Goal: Information Seeking & Learning: Learn about a topic

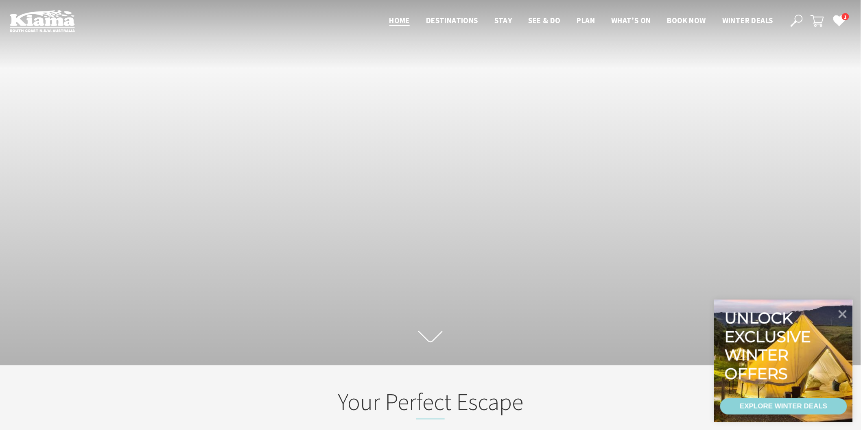
scroll to position [14, 869]
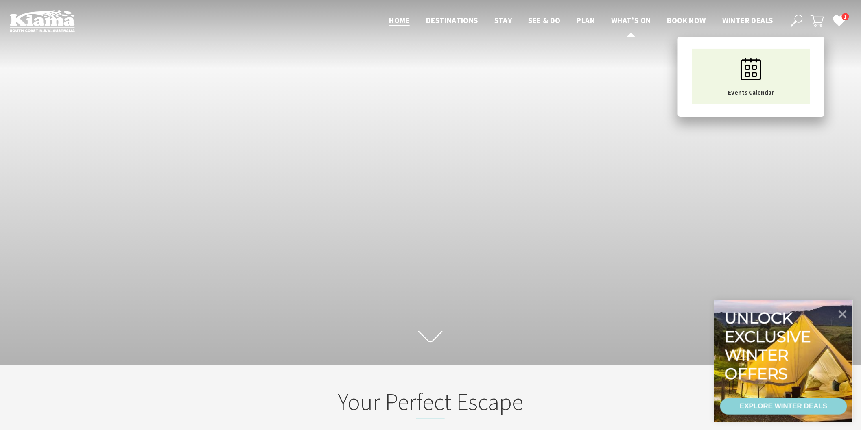
click at [627, 18] on span "What’s On" at bounding box center [631, 20] width 40 height 10
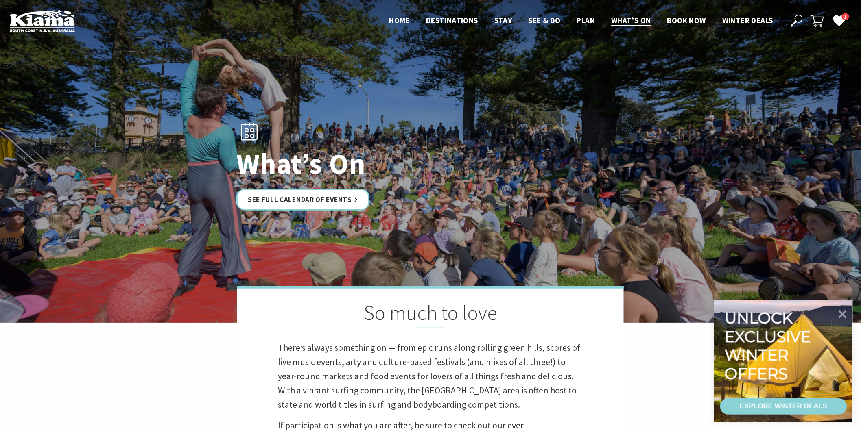
click at [312, 201] on link "See Full Calendar of Events" at bounding box center [302, 200] width 133 height 22
click at [327, 197] on link "See Full Calendar of Events" at bounding box center [302, 200] width 133 height 22
click at [292, 196] on link "See Full Calendar of Events" at bounding box center [302, 200] width 133 height 22
click at [345, 198] on link "See Full Calendar of Events" at bounding box center [302, 200] width 133 height 22
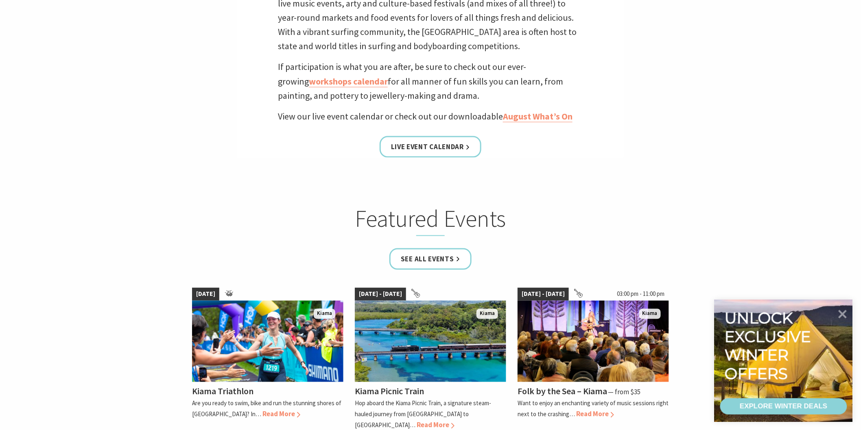
scroll to position [361, 0]
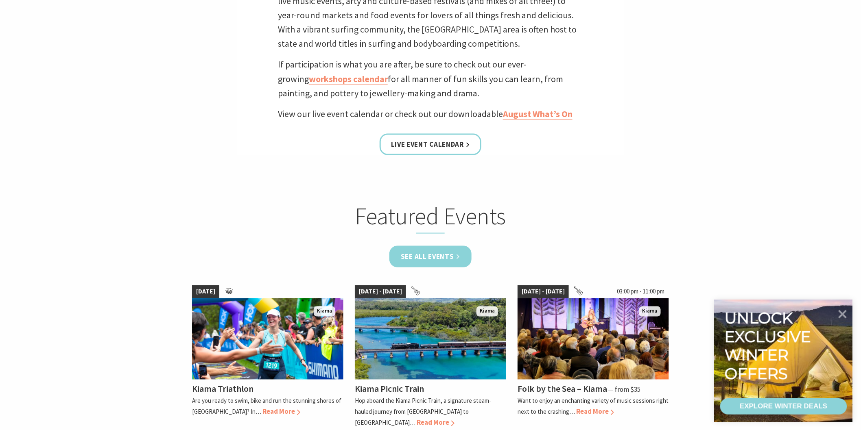
click at [418, 257] on link "See all Events" at bounding box center [430, 257] width 82 height 22
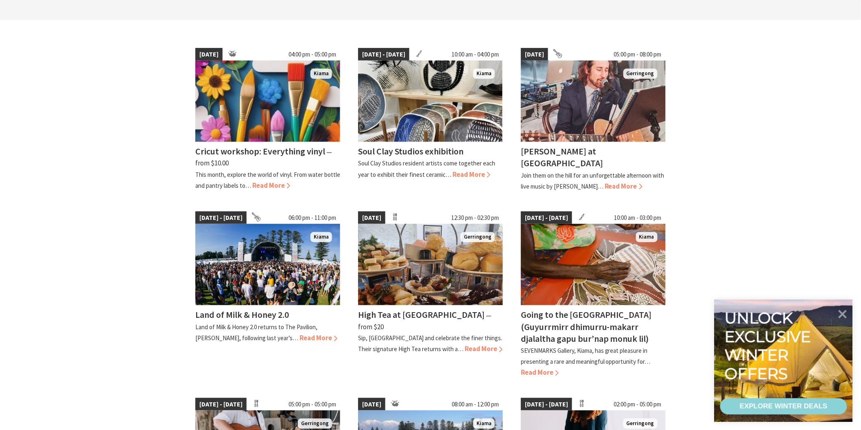
scroll to position [211, 0]
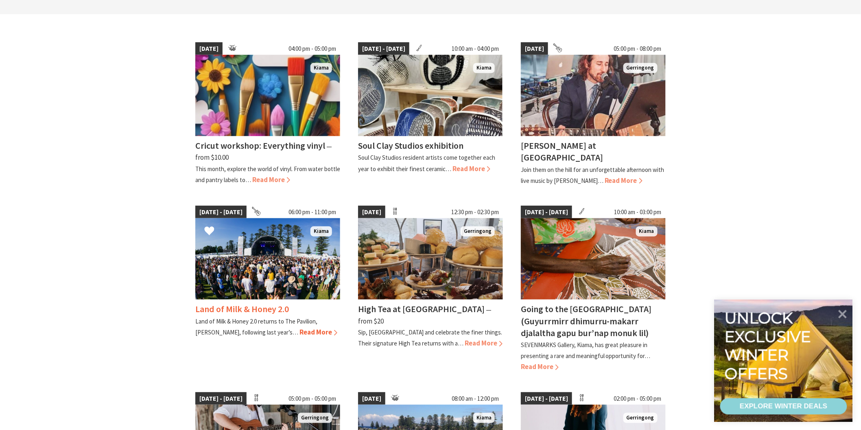
click at [299, 333] on span "Read More" at bounding box center [318, 332] width 38 height 9
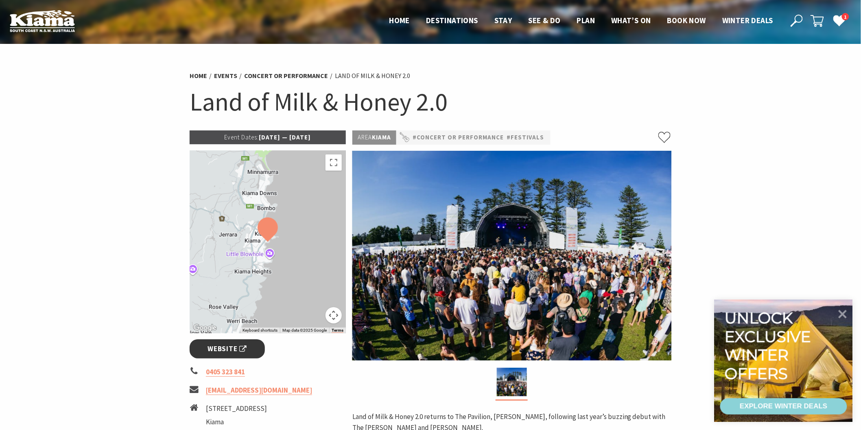
click at [225, 348] on span "Website" at bounding box center [227, 349] width 39 height 11
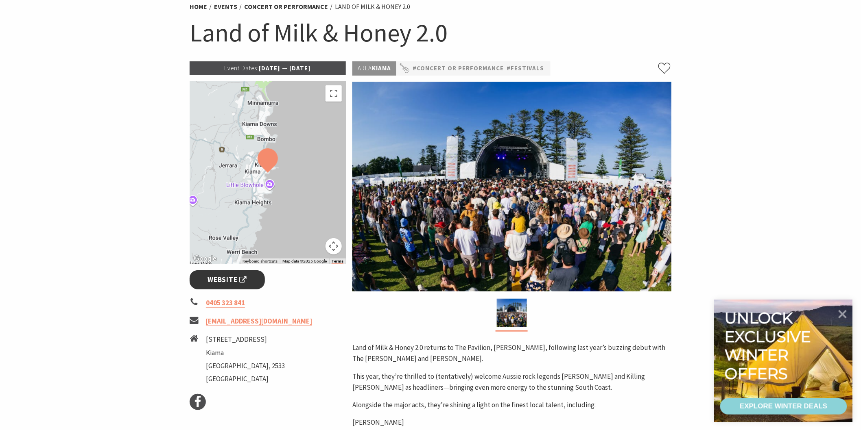
scroll to position [70, 0]
click at [701, 422] on section "Home Events Concert or Performance Land of Milk & Honey 2.0 Land of Milk & Hone…" at bounding box center [430, 318] width 861 height 689
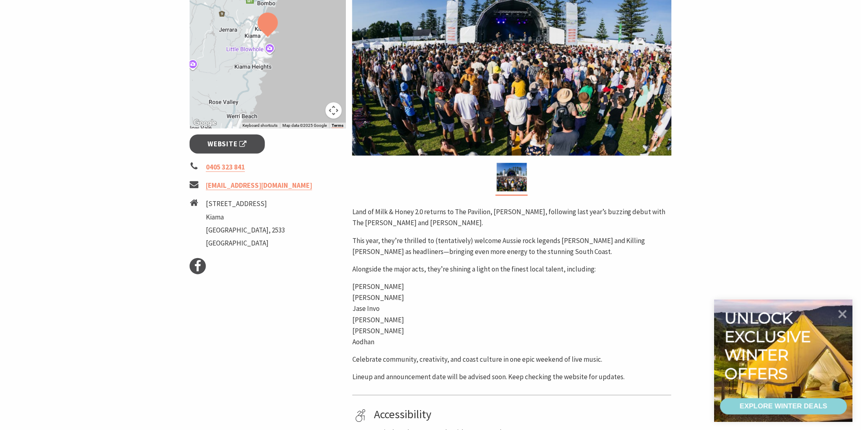
scroll to position [250, 0]
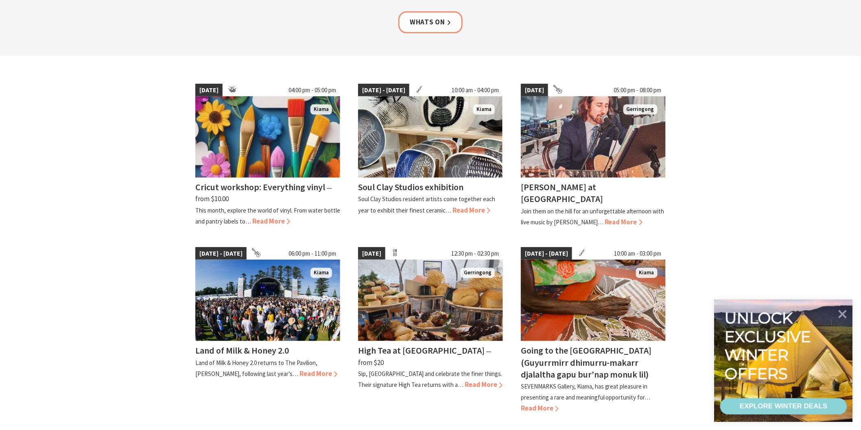
scroll to position [170, 0]
click at [299, 371] on span "Read More" at bounding box center [318, 373] width 38 height 9
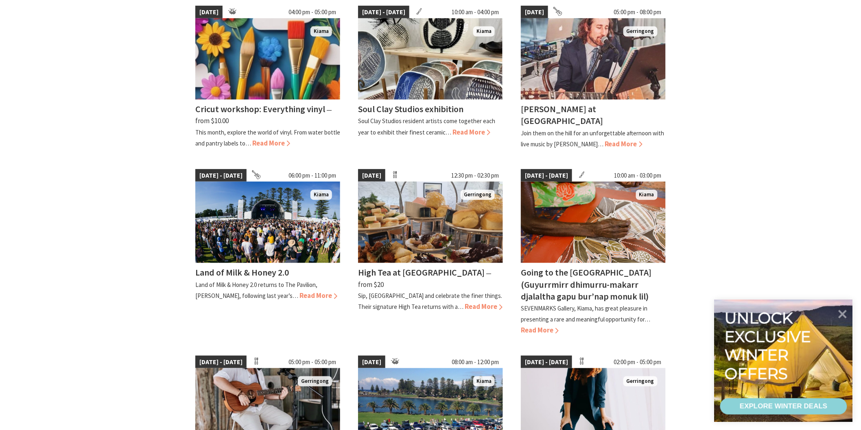
scroll to position [249, 0]
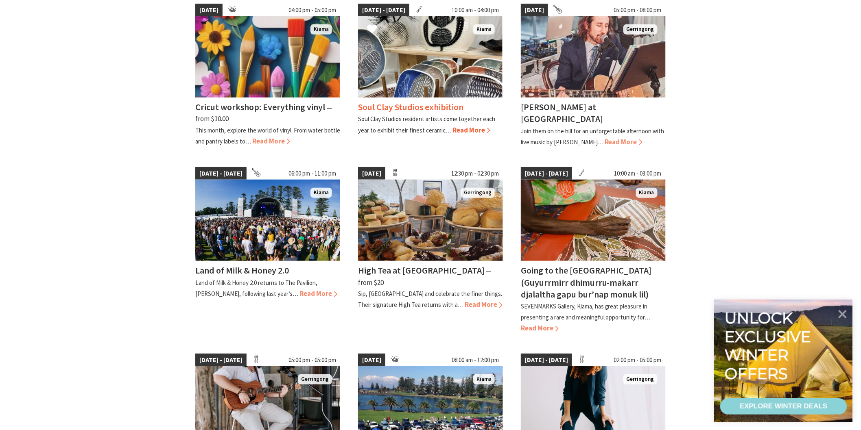
click at [424, 108] on h4 "Soul Clay Studios exhibition" at bounding box center [410, 106] width 105 height 11
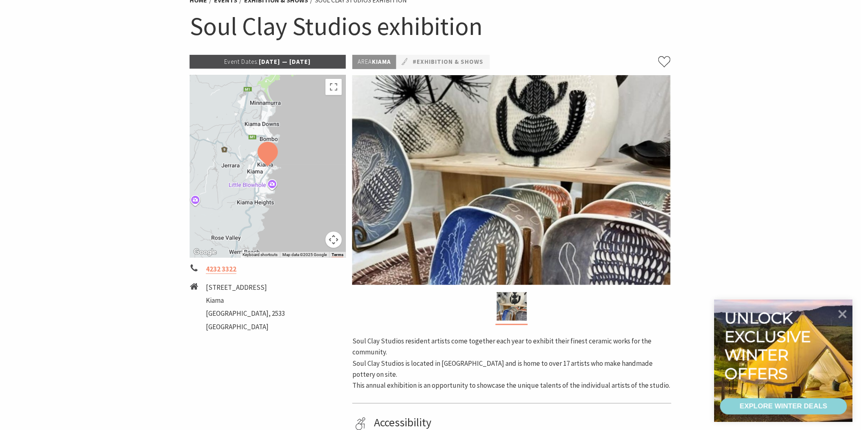
scroll to position [75, 0]
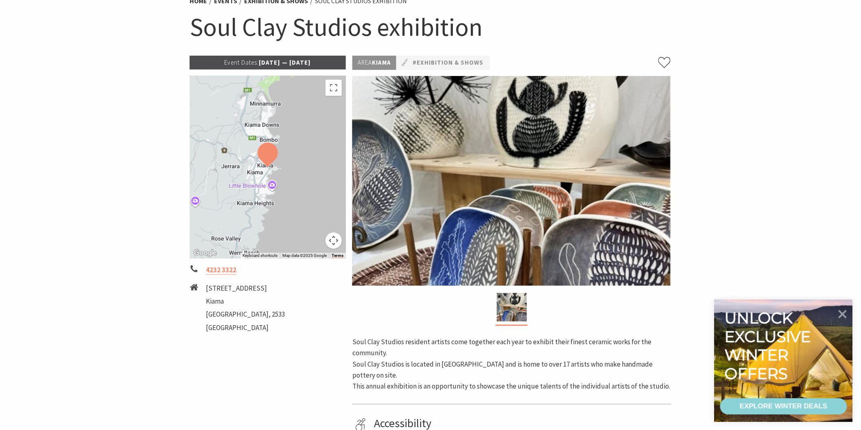
click at [835, 427] on div "Unlock exclusive winter offers EXPLORE WINTER DEALS" at bounding box center [792, 369] width 138 height 122
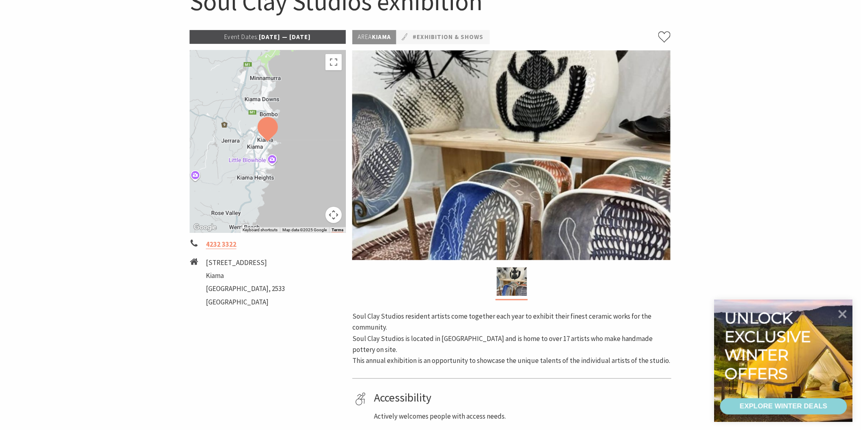
scroll to position [98, 0]
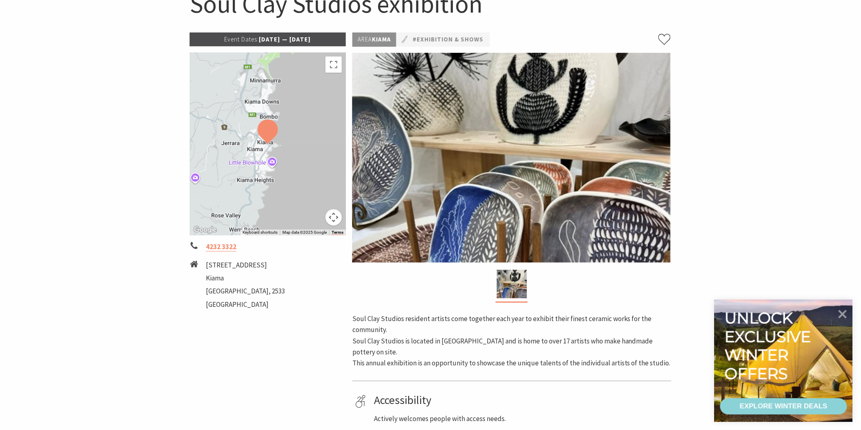
click at [271, 176] on div at bounding box center [268, 143] width 156 height 183
click at [267, 144] on img at bounding box center [267, 131] width 27 height 31
click at [333, 221] on button "Map camera controls" at bounding box center [333, 218] width 16 height 16
click at [332, 66] on button "Toggle fullscreen view" at bounding box center [333, 65] width 16 height 16
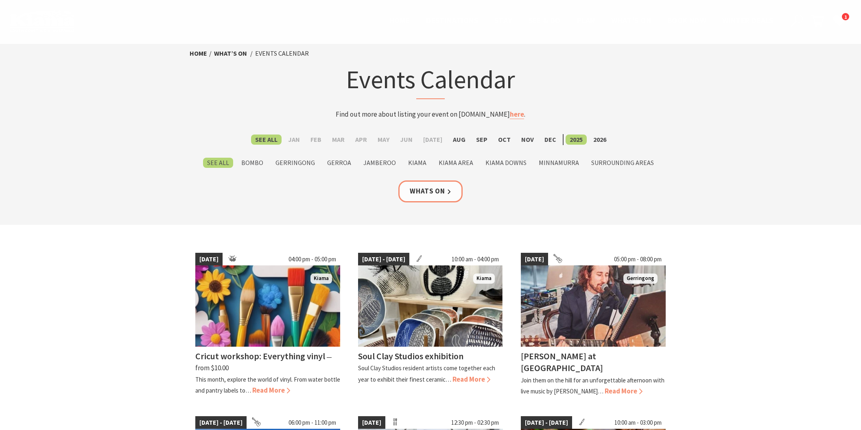
scroll to position [249, 0]
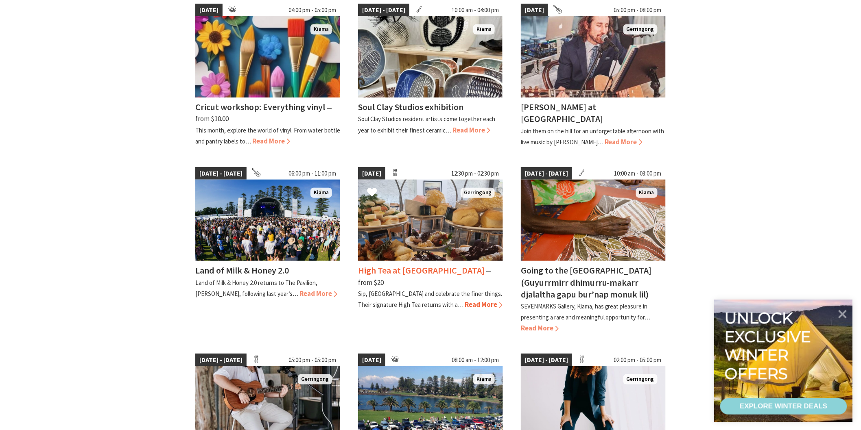
click at [414, 269] on h4 "High Tea at [GEOGRAPHIC_DATA]" at bounding box center [421, 270] width 127 height 11
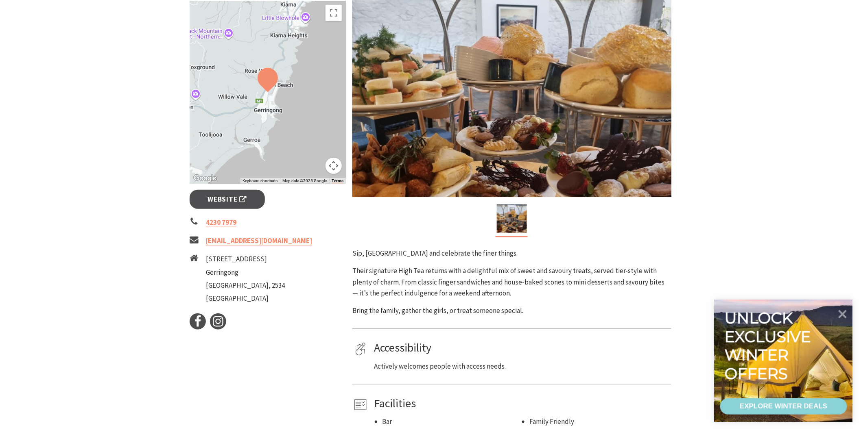
scroll to position [136, 0]
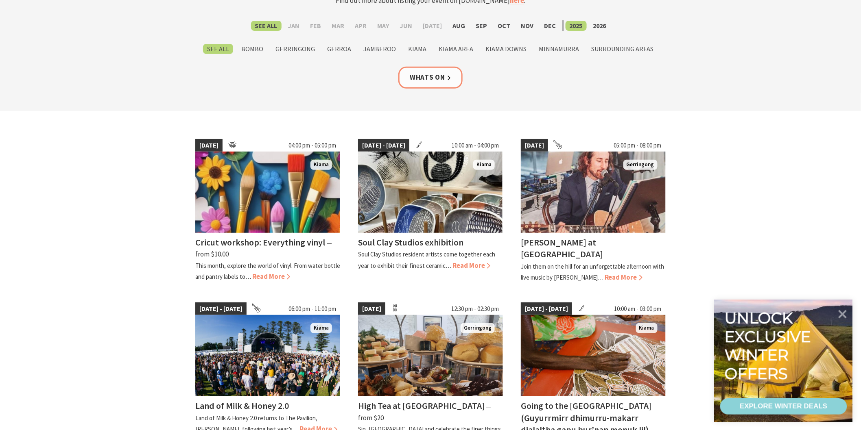
scroll to position [135, 0]
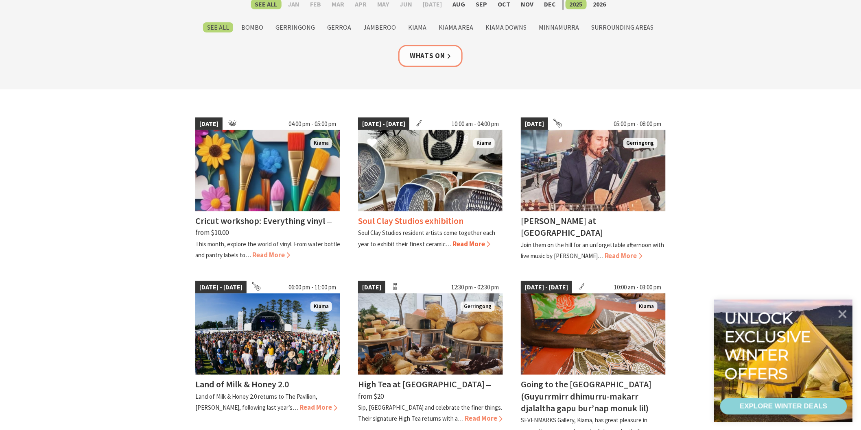
click at [411, 221] on h4 "Soul Clay Studios exhibition" at bounding box center [410, 220] width 105 height 11
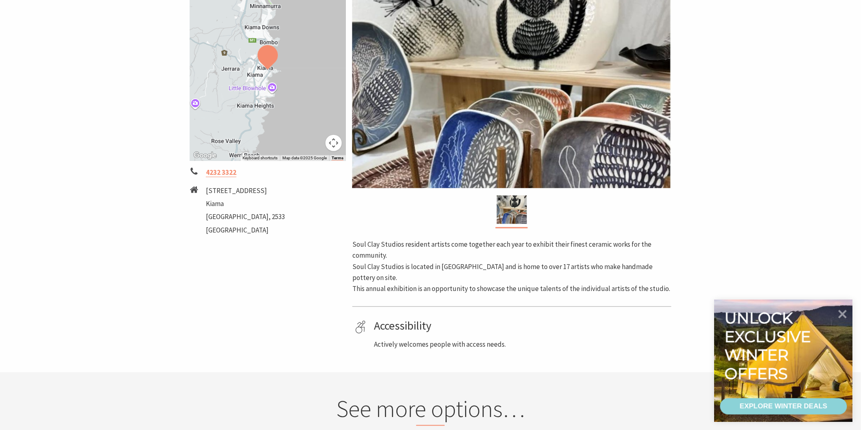
scroll to position [181, 0]
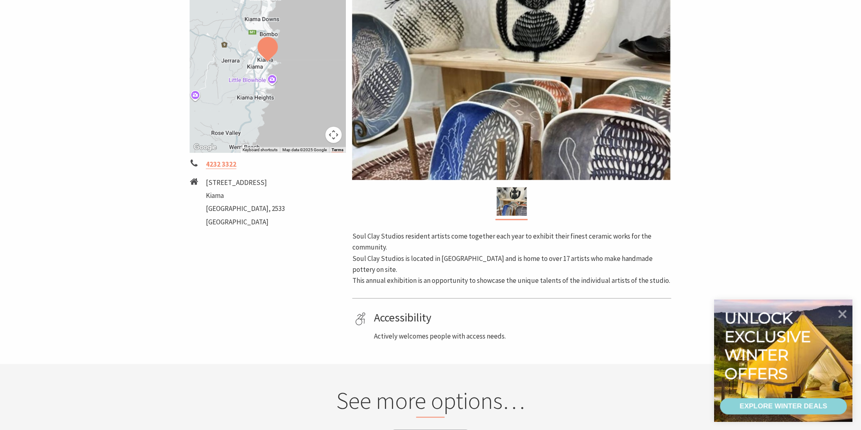
click at [656, 133] on img at bounding box center [511, 75] width 319 height 210
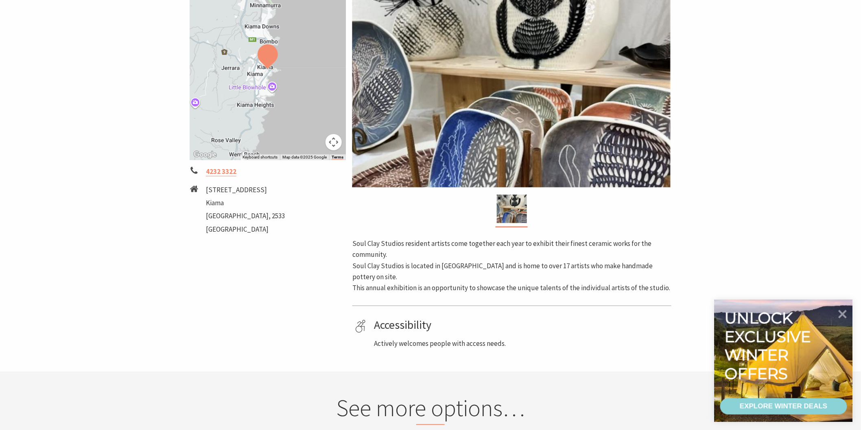
scroll to position [174, 0]
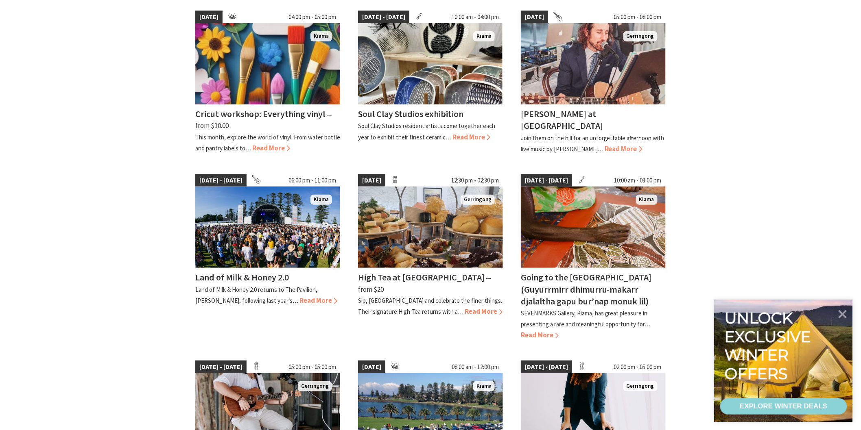
scroll to position [245, 0]
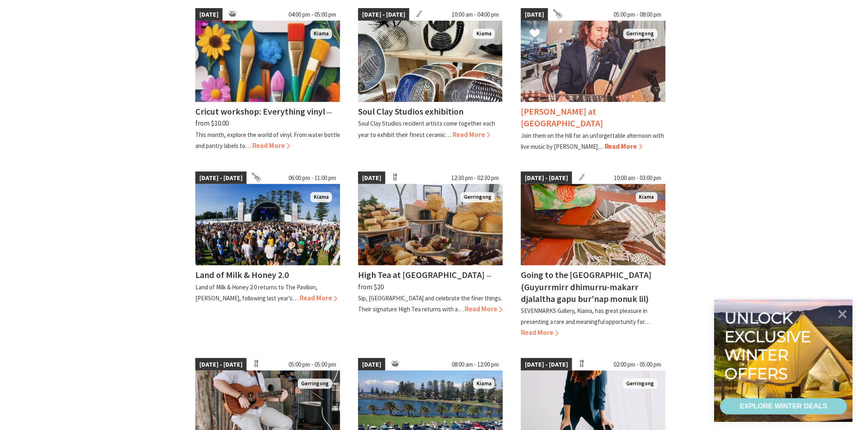
click at [588, 75] on img at bounding box center [593, 61] width 145 height 81
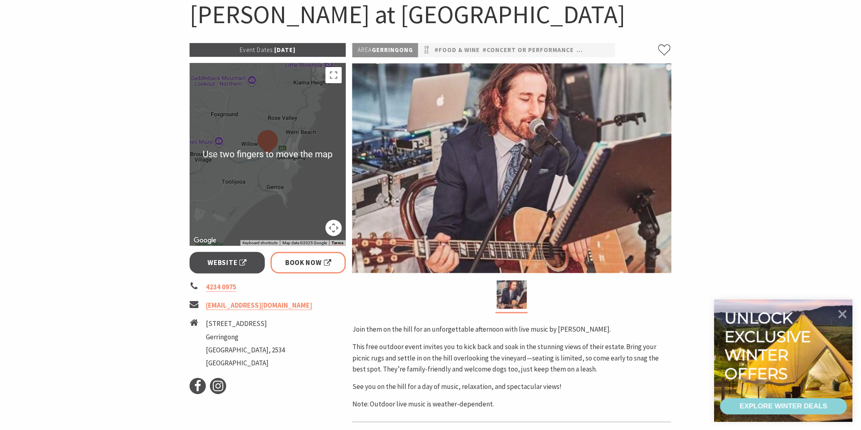
scroll to position [107, 0]
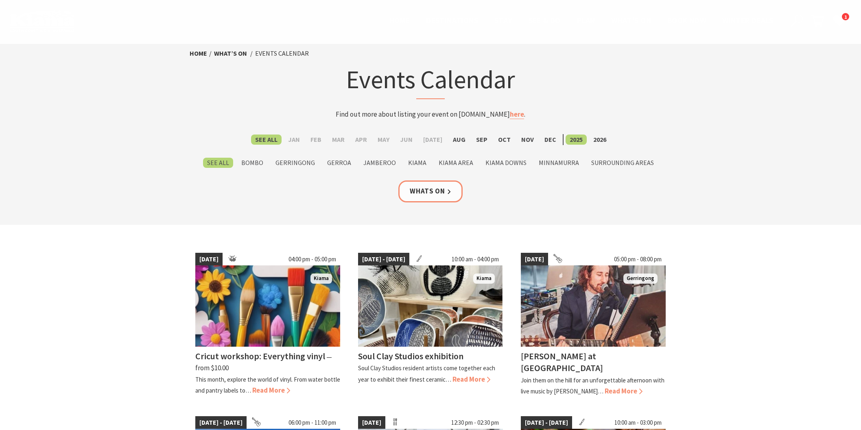
scroll to position [245, 0]
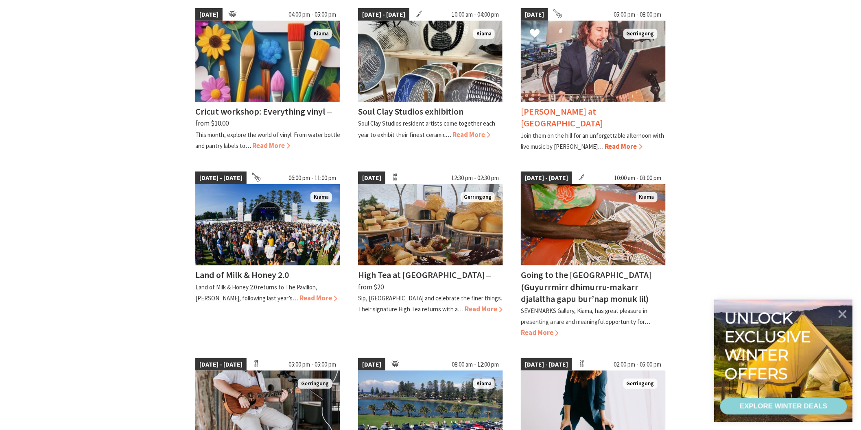
click at [586, 117] on div "[PERSON_NAME] at [GEOGRAPHIC_DATA]" at bounding box center [593, 118] width 145 height 24
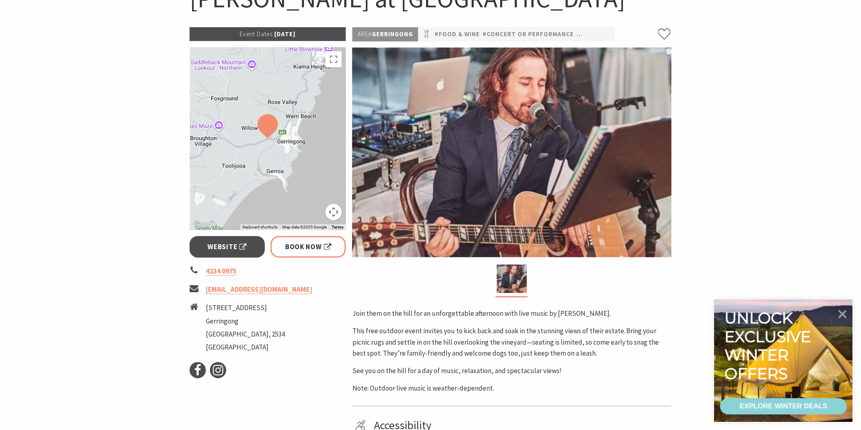
scroll to position [103, 0]
click at [298, 247] on span "Book Now" at bounding box center [308, 247] width 46 height 11
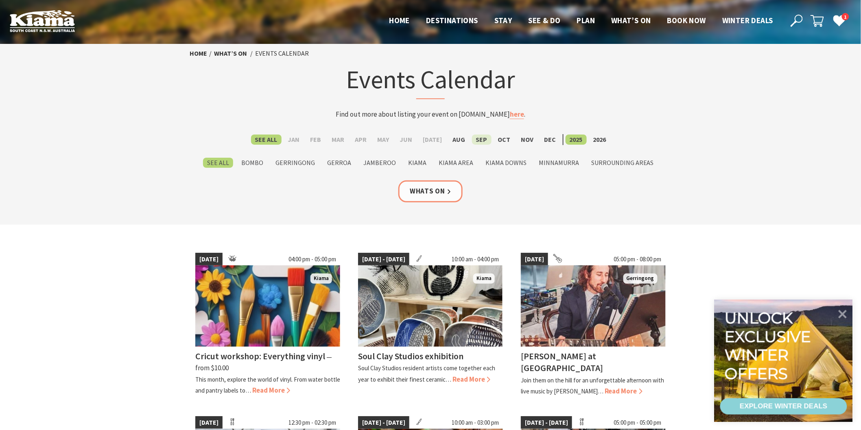
click at [479, 140] on label "Sep" at bounding box center [482, 140] width 20 height 10
click at [0, 0] on input "Sep" at bounding box center [0, 0] width 0 height 0
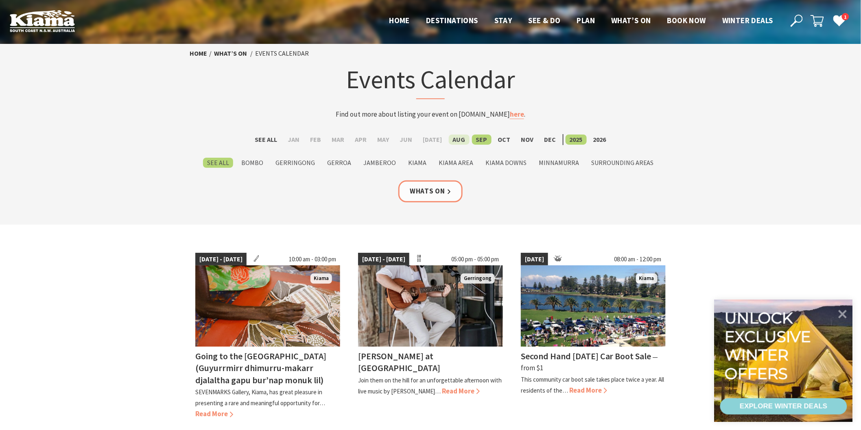
click at [454, 136] on label "Aug" at bounding box center [459, 140] width 21 height 10
click at [0, 0] on input "Aug" at bounding box center [0, 0] width 0 height 0
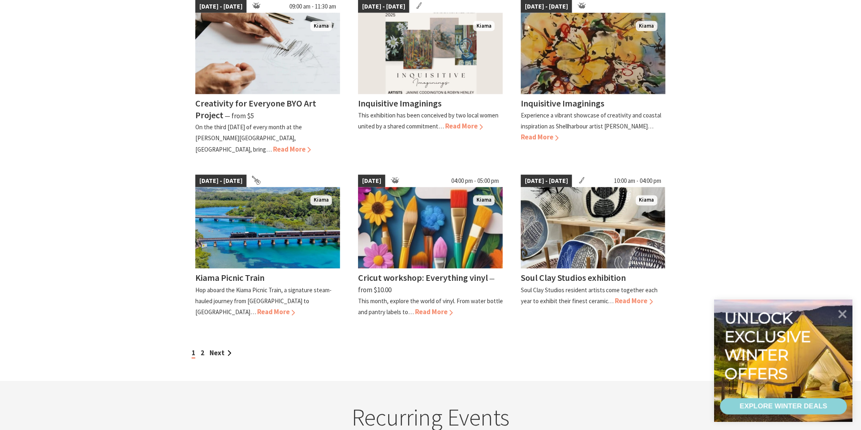
scroll to position [583, 0]
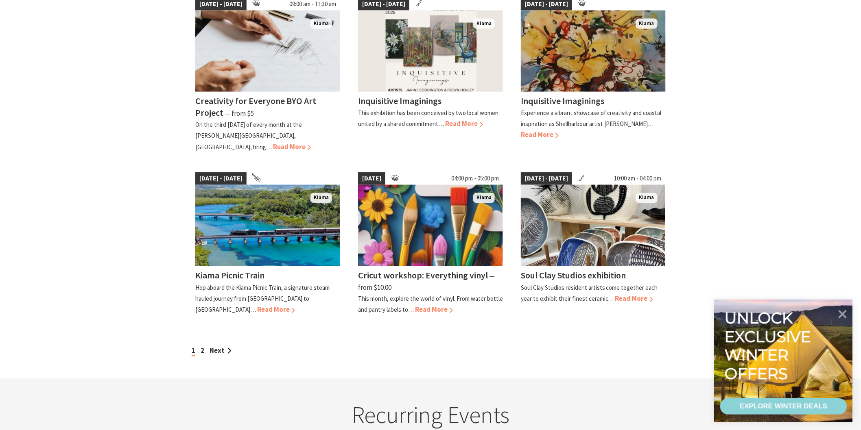
click at [201, 347] on link "2" at bounding box center [203, 351] width 4 height 9
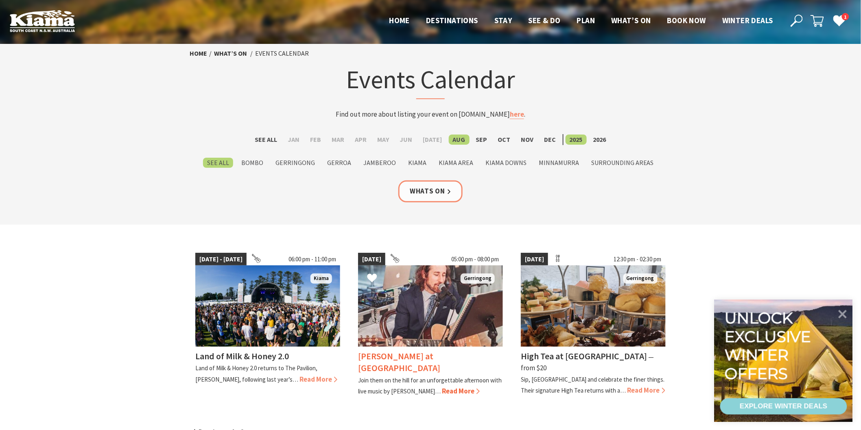
click at [444, 391] on span "Read More" at bounding box center [461, 391] width 38 height 9
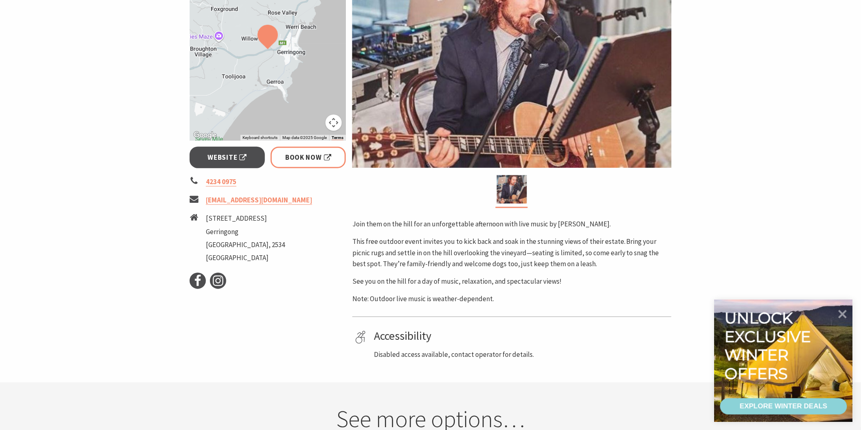
scroll to position [173, 0]
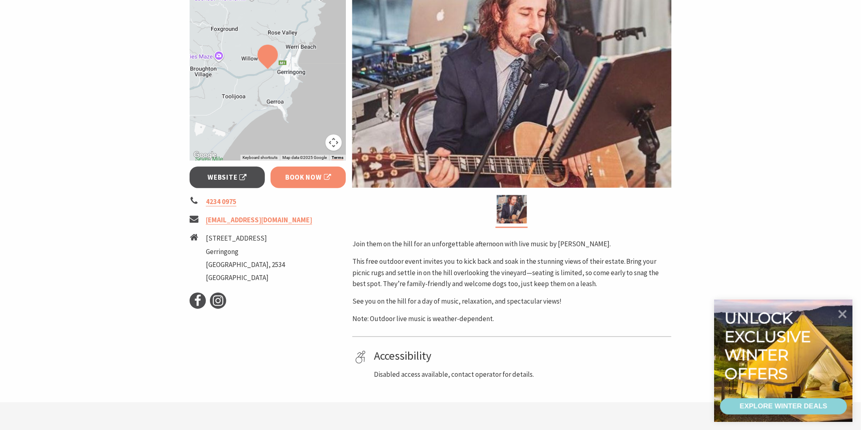
click at [304, 177] on span "Book Now" at bounding box center [308, 177] width 46 height 11
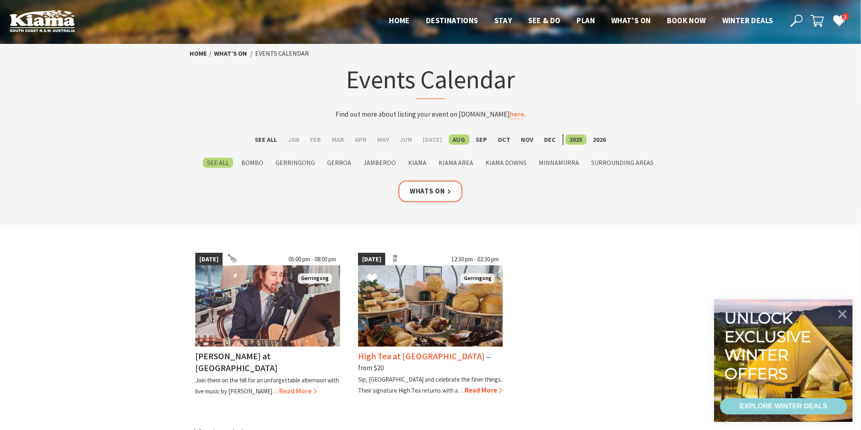
click at [401, 372] on div "High Tea at Bella Char ⁠— from $20 Sip, savour and celebrate the finer things. …" at bounding box center [430, 371] width 145 height 49
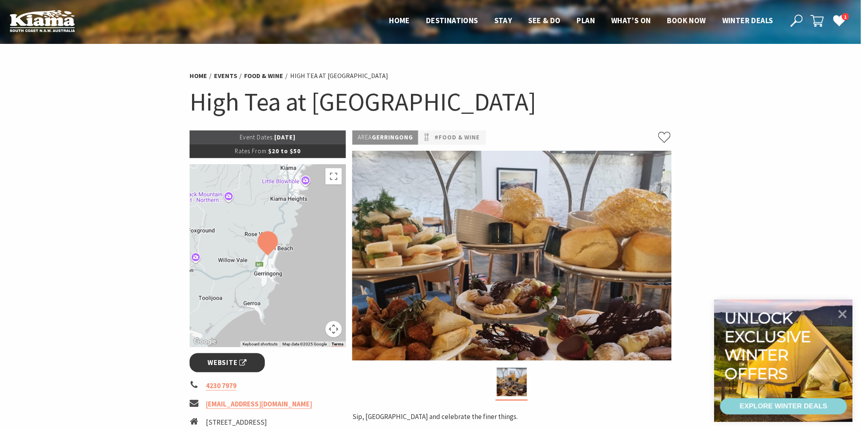
click at [225, 360] on span "Website" at bounding box center [227, 363] width 39 height 11
